Goal: Task Accomplishment & Management: Complete application form

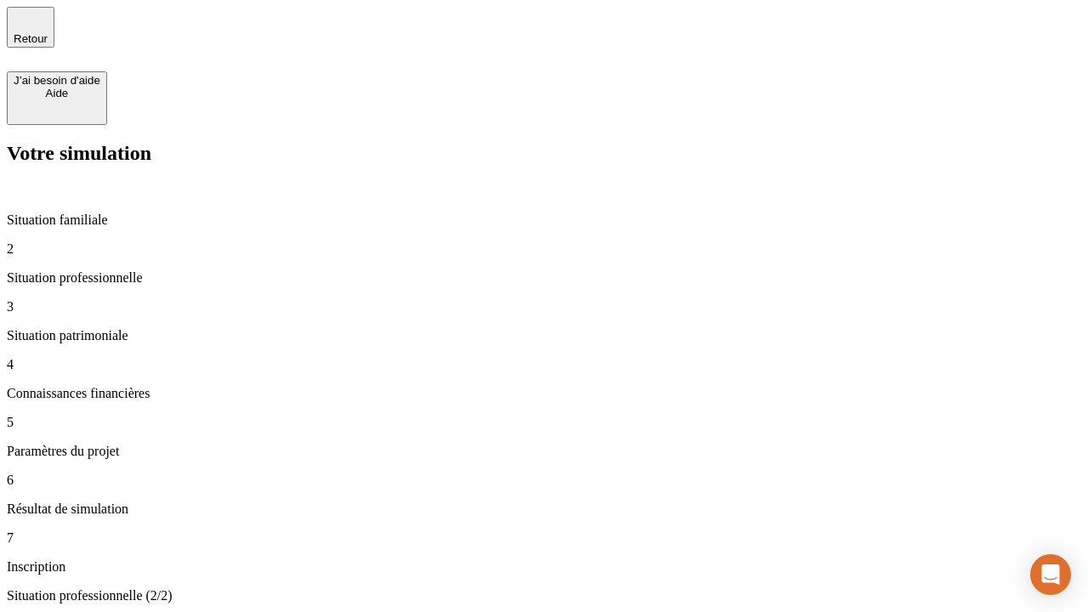
type input "30 000"
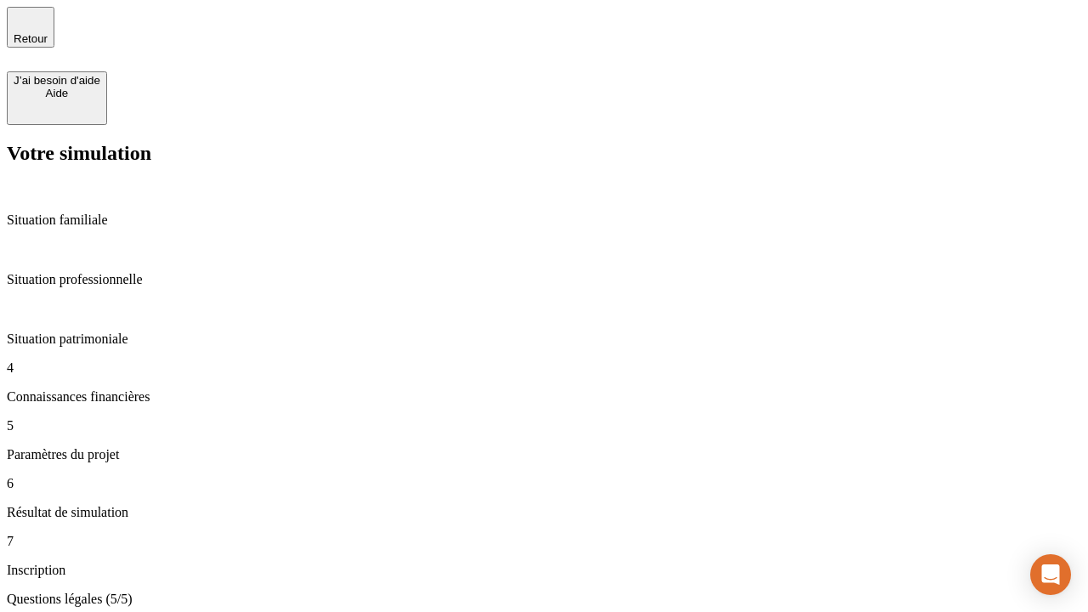
type input "25"
type input "1 000"
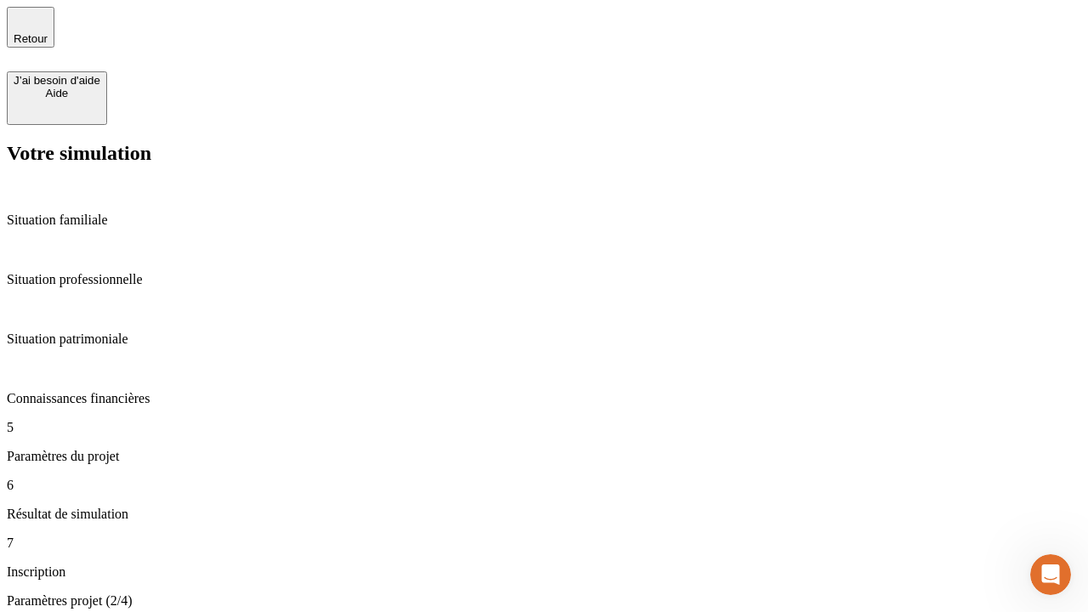
type input "640"
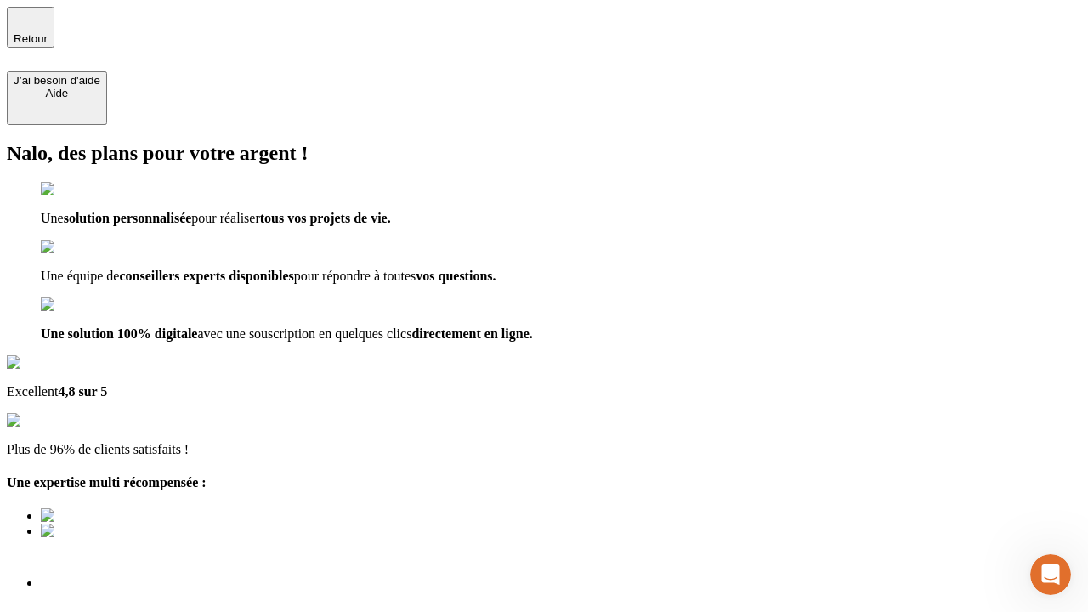
type input "[EMAIL_ADDRESS][PERSON_NAME][DOMAIN_NAME]"
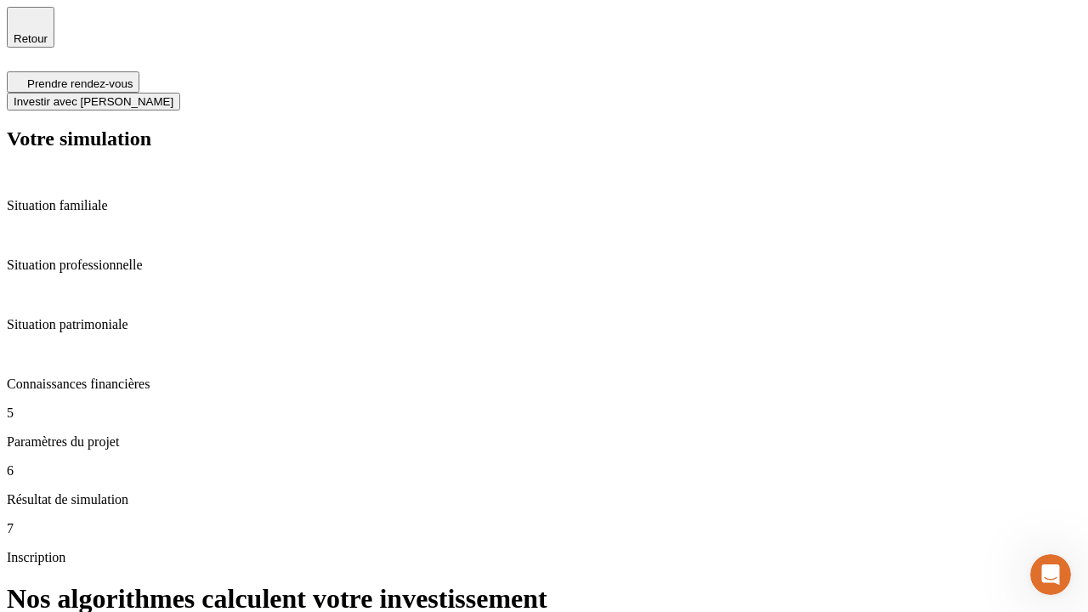
scroll to position [7, 0]
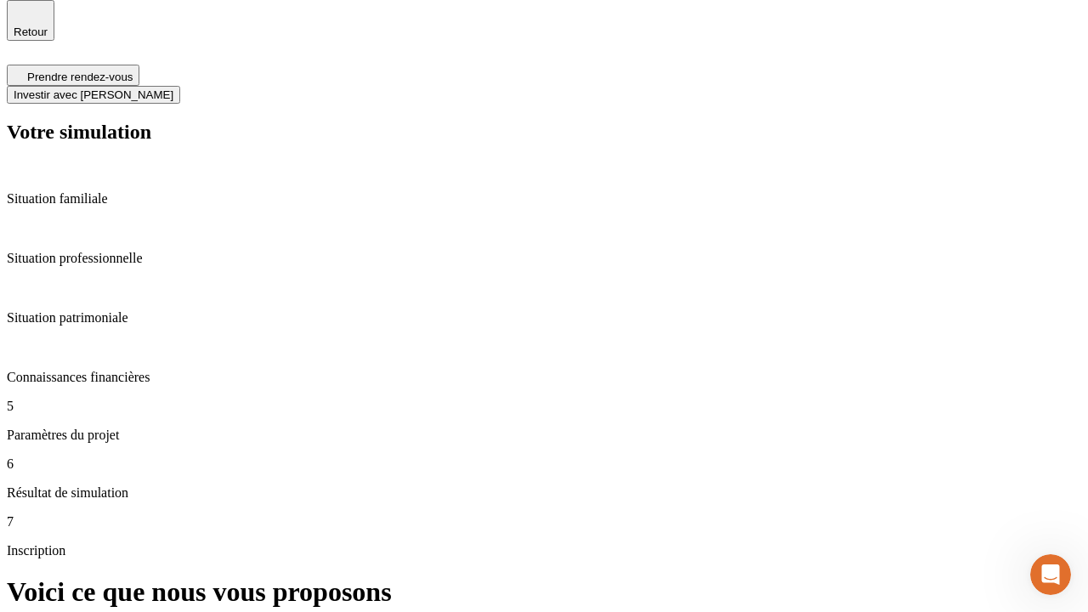
click at [173, 88] on span "Investir avec [PERSON_NAME]" at bounding box center [94, 94] width 160 height 13
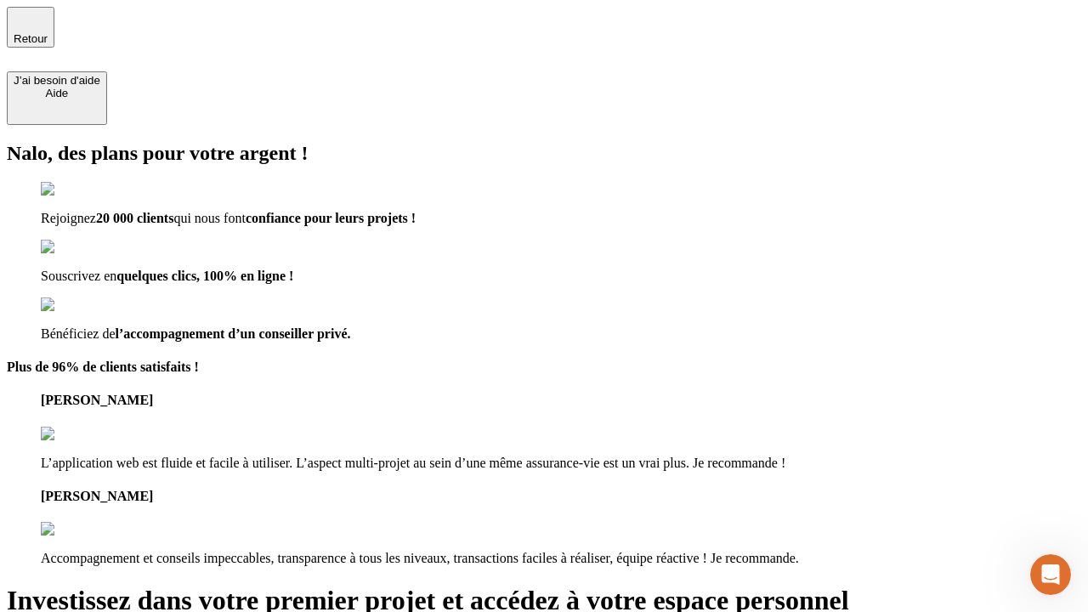
type input "abc"
